Goal: Task Accomplishment & Management: Manage account settings

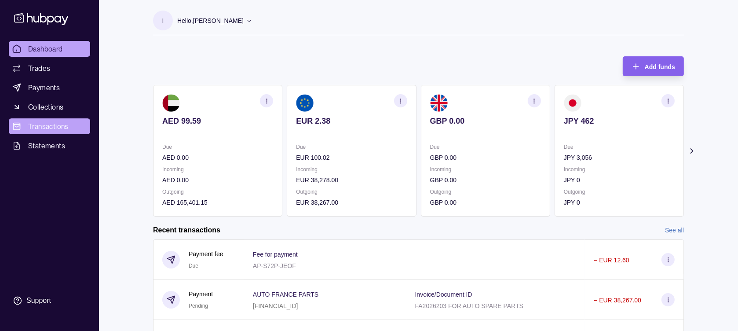
click at [56, 130] on span "Transactions" at bounding box center [48, 126] width 40 height 11
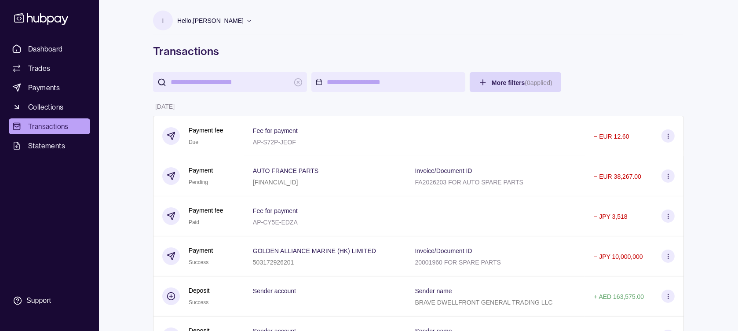
click at [485, 180] on p "FA2026203 FOR AUTO SPARE PARTS" at bounding box center [469, 182] width 108 height 7
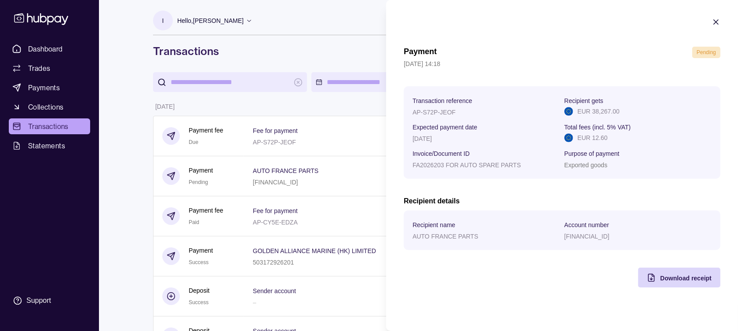
click at [714, 18] on icon "button" at bounding box center [716, 22] width 9 height 9
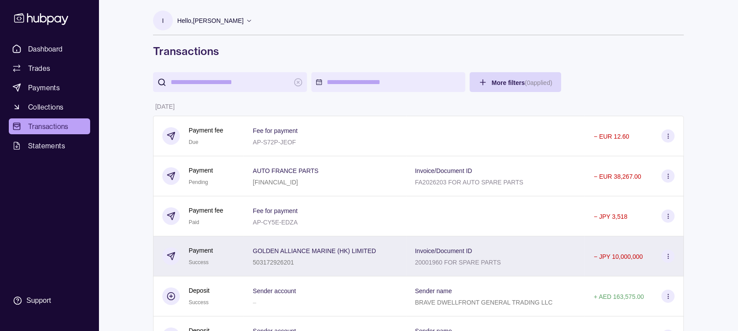
click at [560, 251] on div "Invoice/Document ID 20001960 FOR SPARE PARTS" at bounding box center [495, 256] width 161 height 22
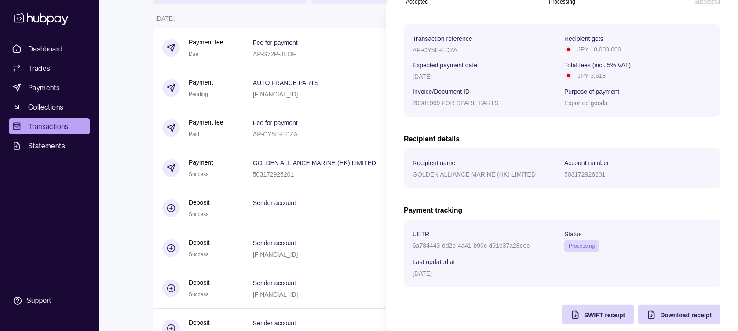
scroll to position [132, 0]
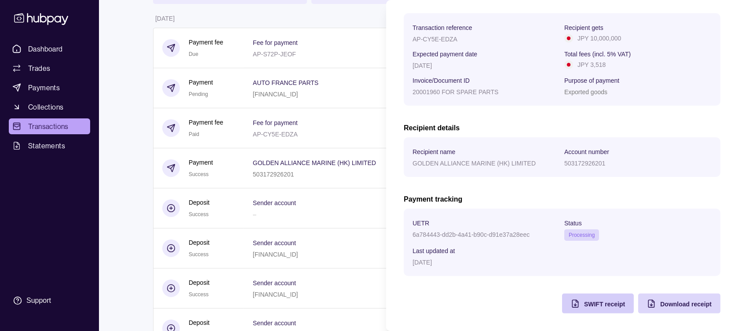
click at [584, 300] on span "SWIFT receipt" at bounding box center [604, 303] width 41 height 7
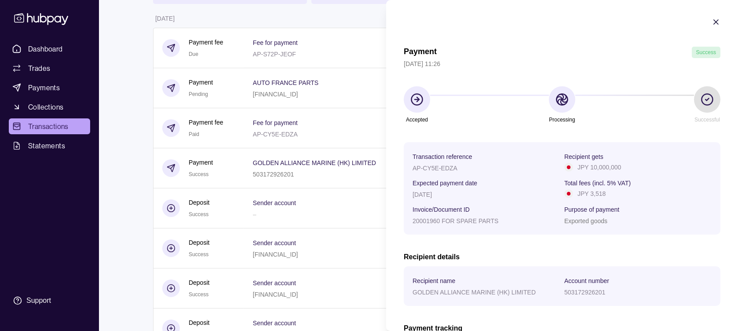
scroll to position [0, 0]
click at [714, 20] on icon "button" at bounding box center [716, 22] width 4 height 4
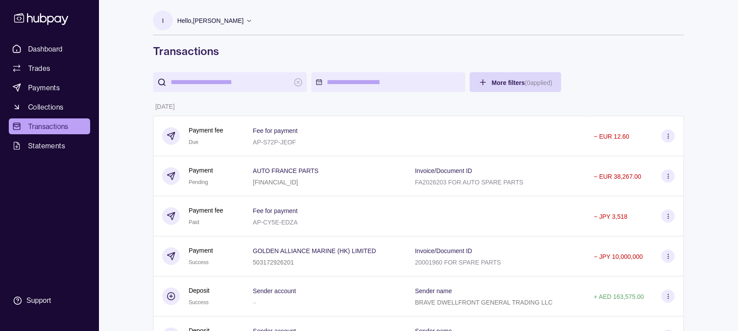
click at [237, 19] on p "Hello, Ifterkhar Ahmed Hanif" at bounding box center [210, 21] width 66 height 10
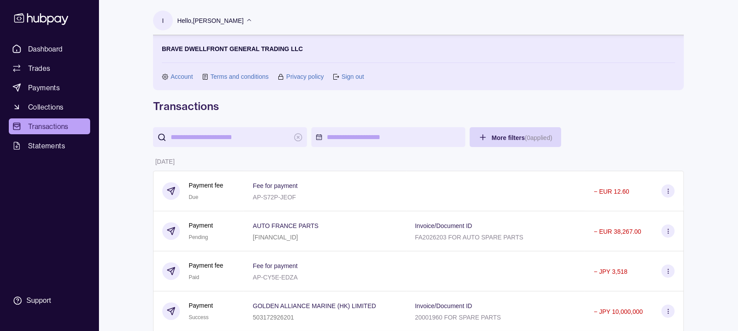
click at [362, 75] on link "Sign out" at bounding box center [352, 77] width 22 height 10
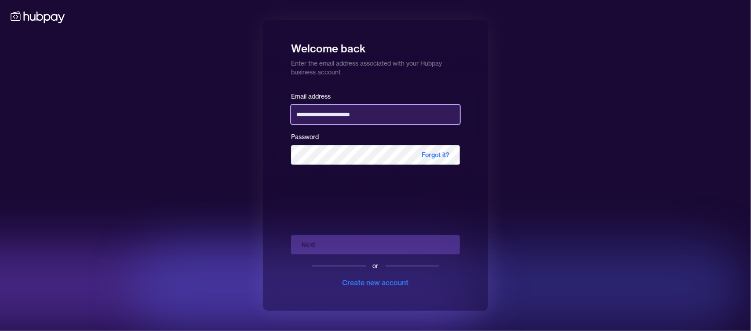
click at [362, 110] on input "**********" at bounding box center [375, 114] width 169 height 19
type input "**********"
click at [399, 243] on div "Next or Create new account" at bounding box center [375, 258] width 169 height 60
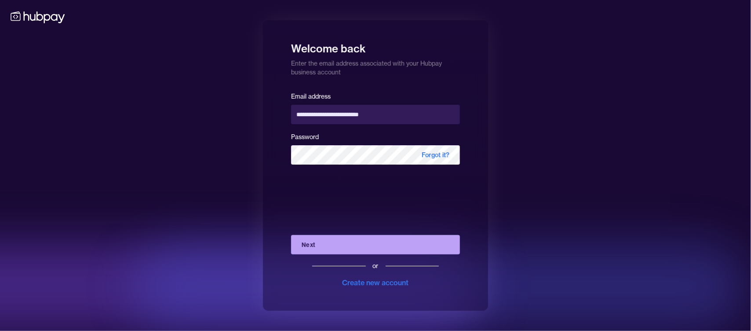
click at [383, 242] on button "Next" at bounding box center [375, 244] width 169 height 19
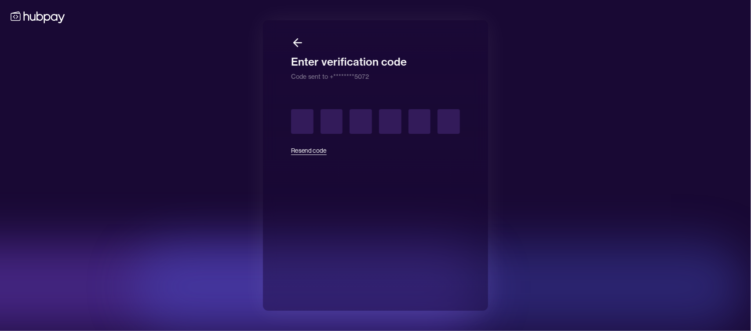
type input "*"
